Goal: Use online tool/utility

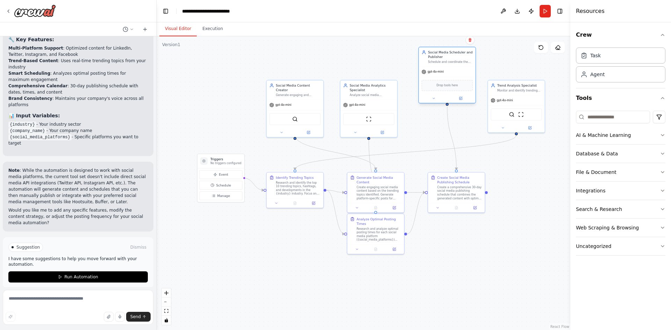
drag, startPoint x: 450, startPoint y: 94, endPoint x: 452, endPoint y: 61, distance: 33.6
click at [452, 61] on div "Schedule and coordinate the publishing of social media content across multiple …" at bounding box center [450, 62] width 45 height 4
drag, startPoint x: 386, startPoint y: 97, endPoint x: 386, endPoint y: 67, distance: 30.1
click at [386, 67] on div "gpt-4o-mini" at bounding box center [368, 67] width 57 height 10
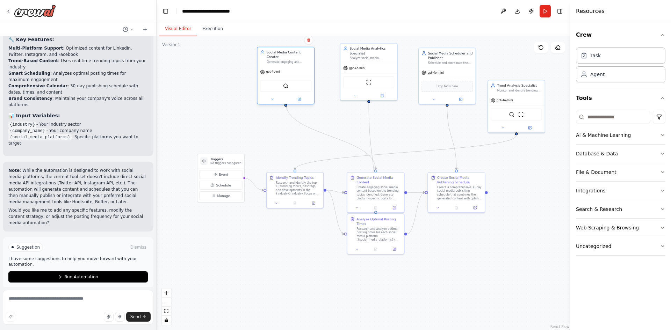
drag, startPoint x: 306, startPoint y: 95, endPoint x: 308, endPoint y: 73, distance: 21.7
click at [308, 77] on div "SerperDevTool" at bounding box center [286, 86] width 57 height 18
drag, startPoint x: 230, startPoint y: 162, endPoint x: 203, endPoint y: 132, distance: 40.9
click at [203, 132] on p "No triggers configured" at bounding box center [198, 131] width 31 height 4
drag, startPoint x: 285, startPoint y: 177, endPoint x: 259, endPoint y: 186, distance: 27.0
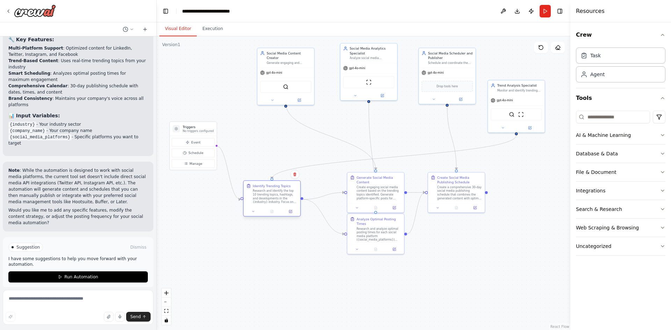
click at [259, 186] on div "Identify Trending Topics" at bounding box center [272, 186] width 38 height 5
drag, startPoint x: 368, startPoint y: 220, endPoint x: 369, endPoint y: 247, distance: 27.0
click at [369, 247] on div "Analyze Optimal Posting Times" at bounding box center [381, 248] width 45 height 9
drag, startPoint x: 530, startPoint y: 102, endPoint x: 227, endPoint y: 72, distance: 303.7
click at [227, 72] on div "gpt-4o-mini" at bounding box center [211, 67] width 57 height 10
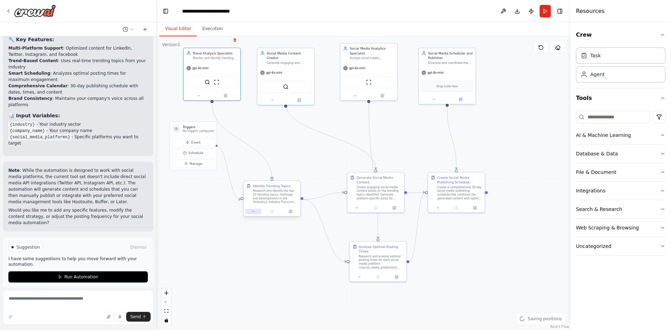
click at [253, 212] on icon at bounding box center [254, 212] width 4 height 4
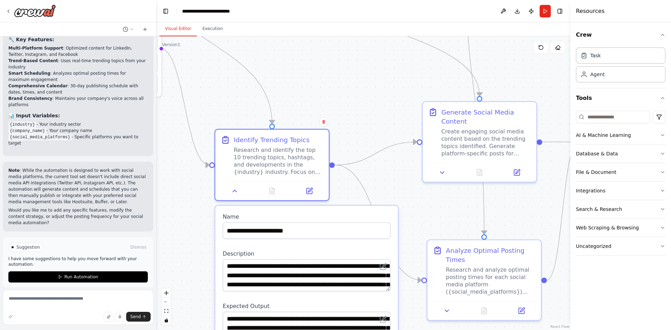
drag, startPoint x: 272, startPoint y: 240, endPoint x: 268, endPoint y: 252, distance: 12.1
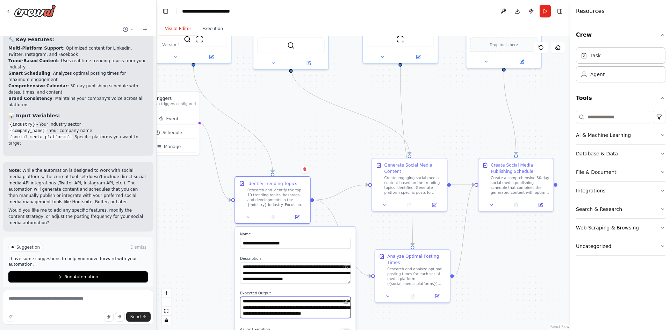
scroll to position [7, 0]
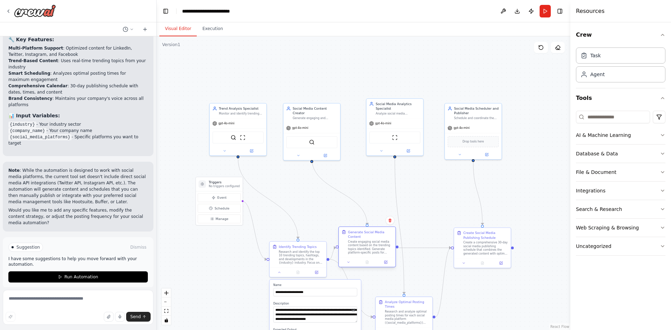
drag, startPoint x: 401, startPoint y: 247, endPoint x: 368, endPoint y: 246, distance: 32.9
click at [368, 246] on div "Create engaging social media content based on the trending topics identified. G…" at bounding box center [370, 247] width 45 height 15
drag, startPoint x: 416, startPoint y: 106, endPoint x: 424, endPoint y: 105, distance: 8.0
click at [424, 105] on div "Social Media Analytics Specialist" at bounding box center [407, 105] width 45 height 9
click at [377, 229] on div "Generate Social Media Content Create engaging social media content based on the…" at bounding box center [367, 247] width 58 height 41
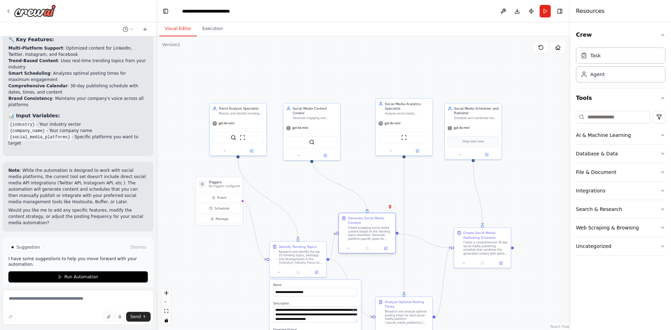
drag, startPoint x: 385, startPoint y: 233, endPoint x: 384, endPoint y: 221, distance: 11.5
click at [384, 221] on div "Generate Social Media Content" at bounding box center [370, 220] width 45 height 9
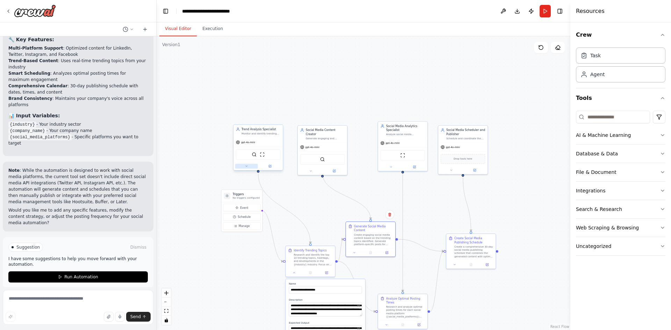
click at [247, 167] on icon at bounding box center [246, 166] width 3 height 3
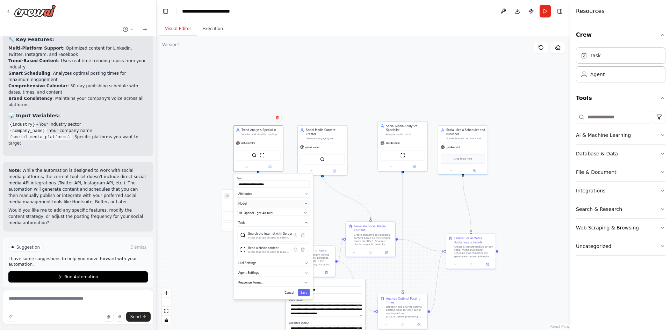
click at [275, 202] on button "Model" at bounding box center [273, 203] width 73 height 7
click at [283, 194] on button "Attributes" at bounding box center [273, 193] width 73 height 7
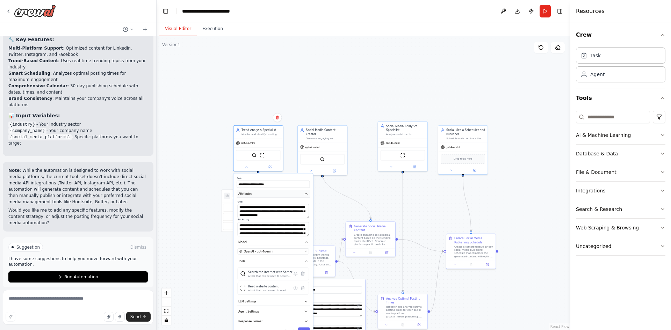
click at [283, 194] on button "Attributes" at bounding box center [273, 193] width 73 height 7
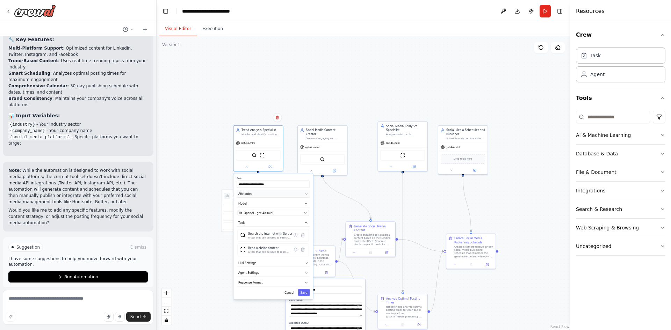
click at [282, 196] on button "Attributes" at bounding box center [273, 193] width 73 height 7
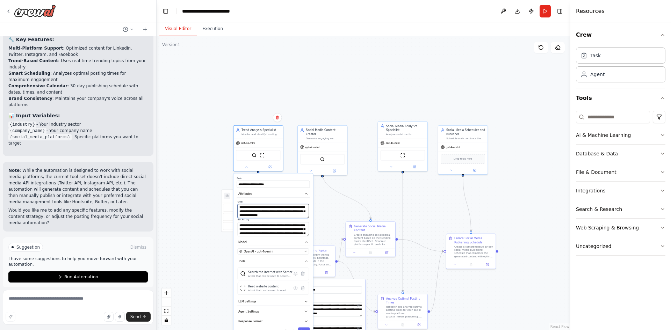
drag, startPoint x: 285, startPoint y: 222, endPoint x: 301, endPoint y: 222, distance: 16.1
click at [301, 222] on div "**********" at bounding box center [273, 218] width 73 height 36
